Goal: Task Accomplishment & Management: Manage account settings

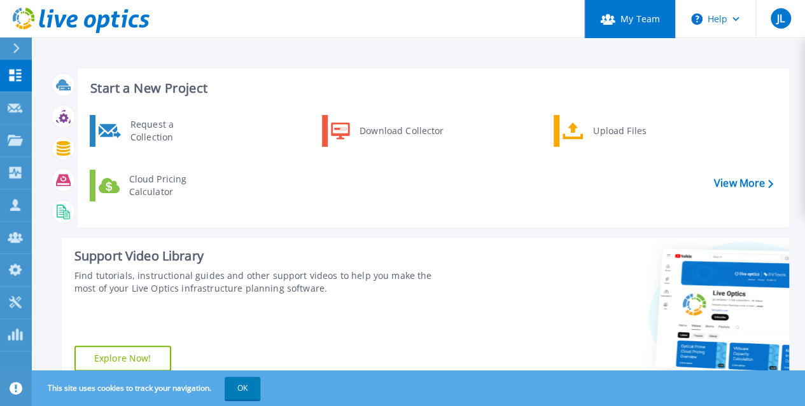
click at [644, 26] on link "My Team" at bounding box center [629, 19] width 91 height 38
click at [623, 16] on link "My Team" at bounding box center [629, 19] width 91 height 38
click at [630, 26] on link "My Team" at bounding box center [629, 19] width 91 height 38
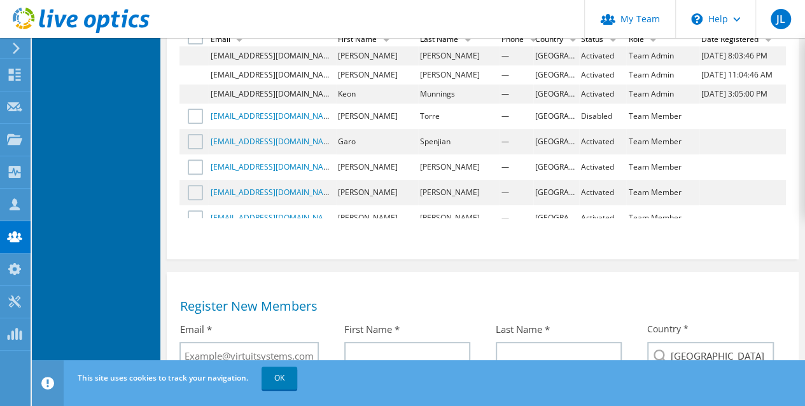
scroll to position [16, 0]
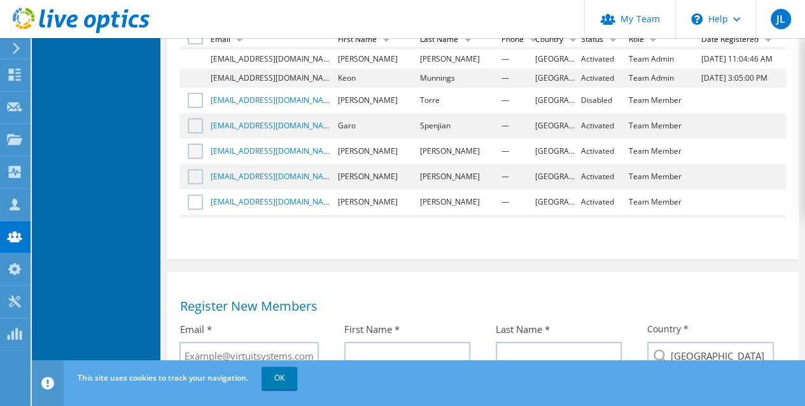
click at [197, 155] on label at bounding box center [197, 151] width 18 height 15
click at [0, 0] on input "checkbox" at bounding box center [0, 0] width 0 height 0
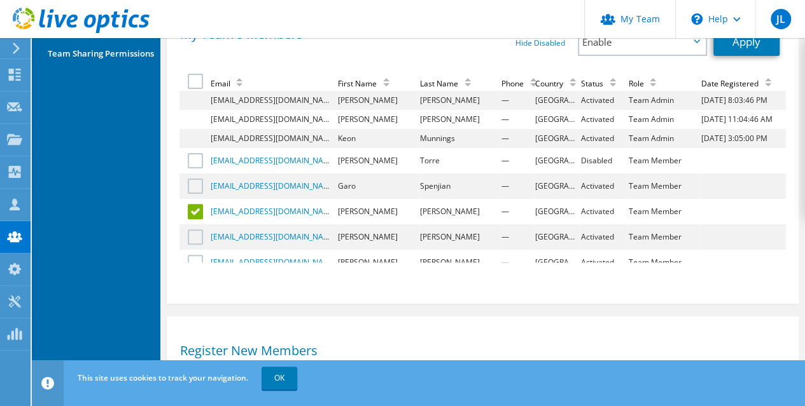
scroll to position [101, 0]
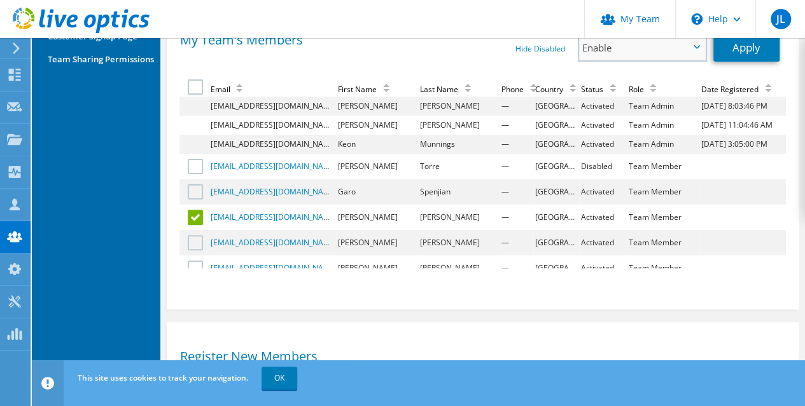
click at [675, 53] on span "Enable" at bounding box center [635, 47] width 107 height 15
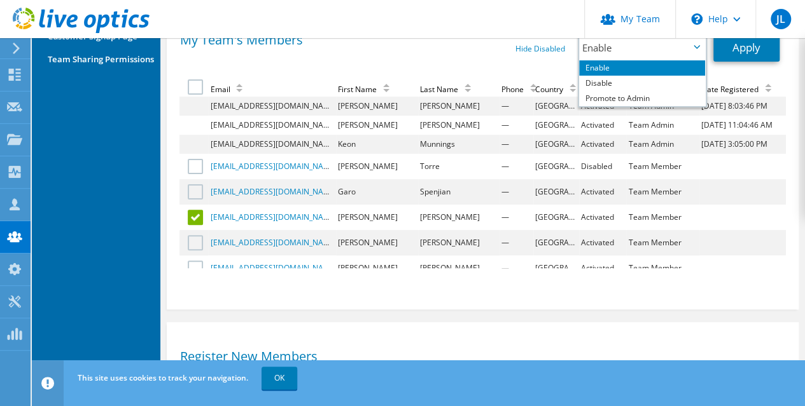
click at [789, 123] on div "My Team's Members Hide Disabled Show Disabled Enable Disable Promote to Admin E…" at bounding box center [482, 157] width 631 height 279
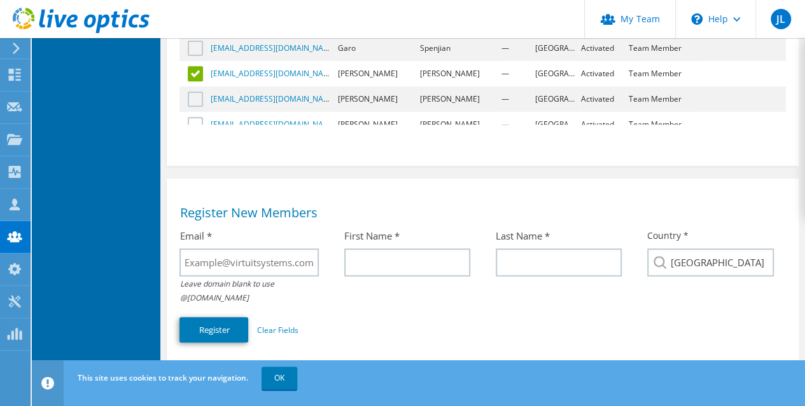
scroll to position [232, 0]
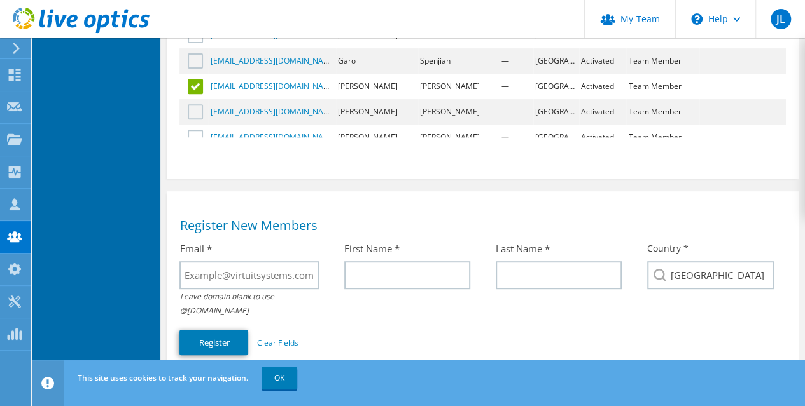
click at [196, 85] on label at bounding box center [197, 86] width 18 height 15
click at [0, 0] on input "checkbox" at bounding box center [0, 0] width 0 height 0
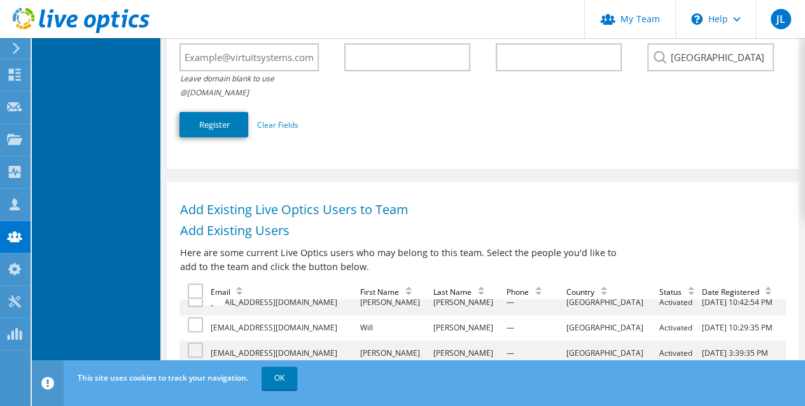
scroll to position [112, 0]
click at [275, 380] on link "OK" at bounding box center [279, 378] width 36 height 23
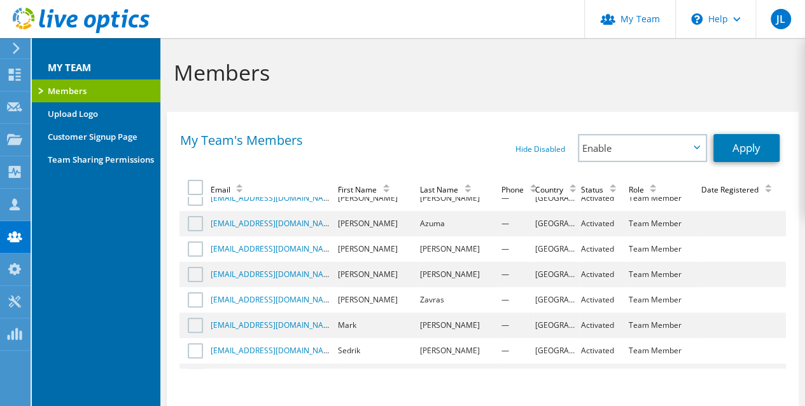
scroll to position [191, 0]
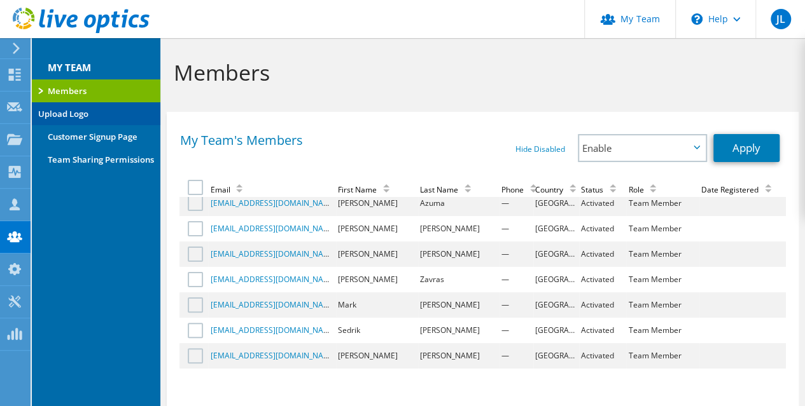
click at [69, 116] on link "Upload Logo" at bounding box center [96, 113] width 128 height 23
click at [78, 115] on link "Upload Logo" at bounding box center [96, 113] width 128 height 23
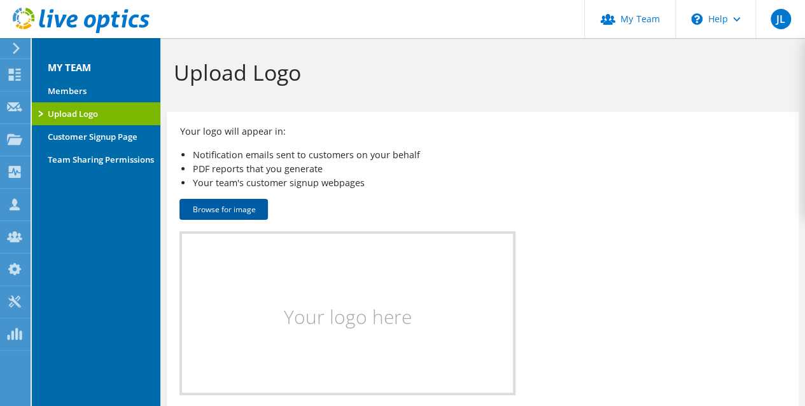
click at [237, 207] on button "Browse for image" at bounding box center [223, 209] width 88 height 21
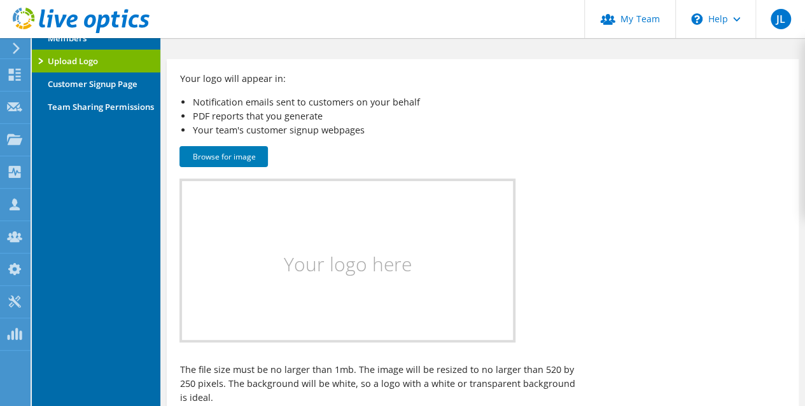
scroll to position [41, 0]
